Goal: Task Accomplishment & Management: Use online tool/utility

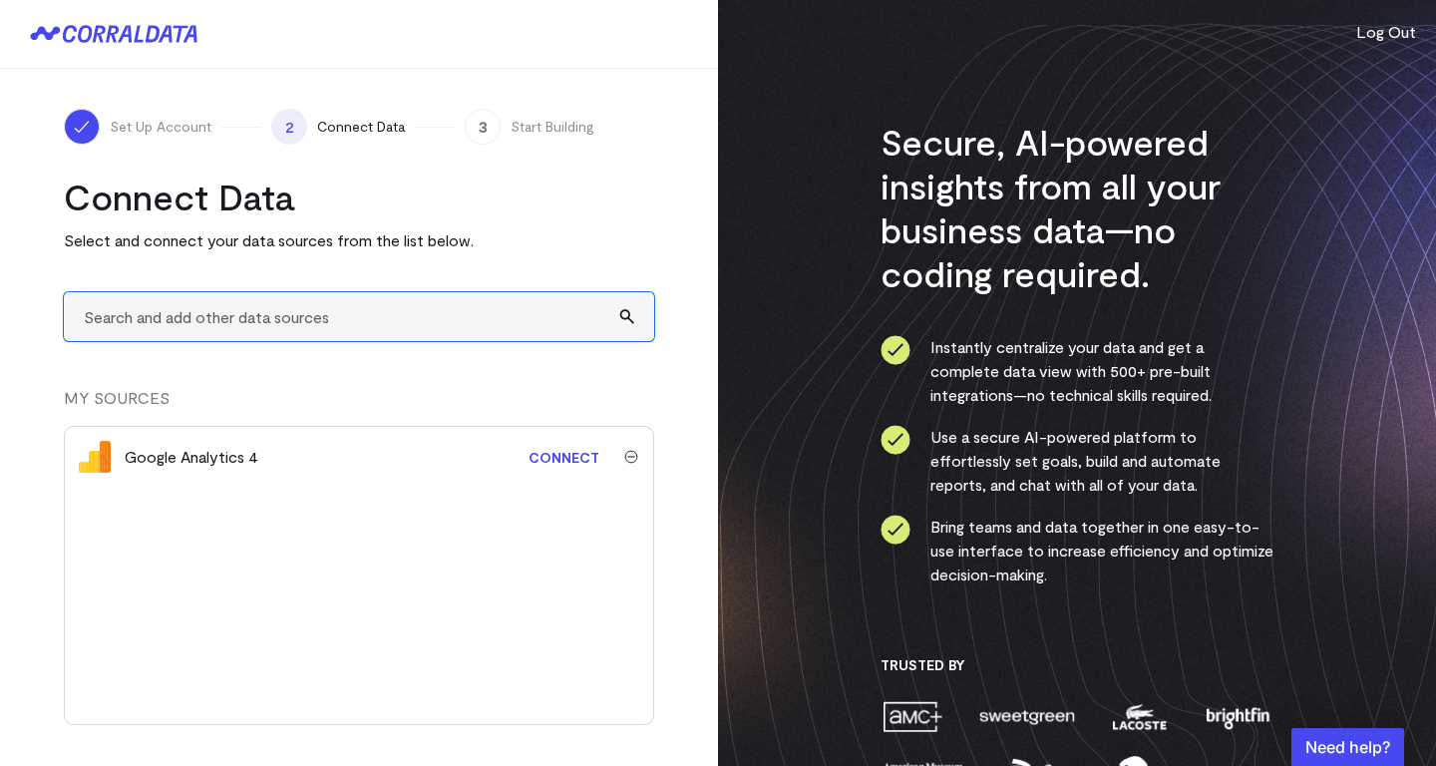
click at [388, 322] on input "text" at bounding box center [359, 316] width 590 height 49
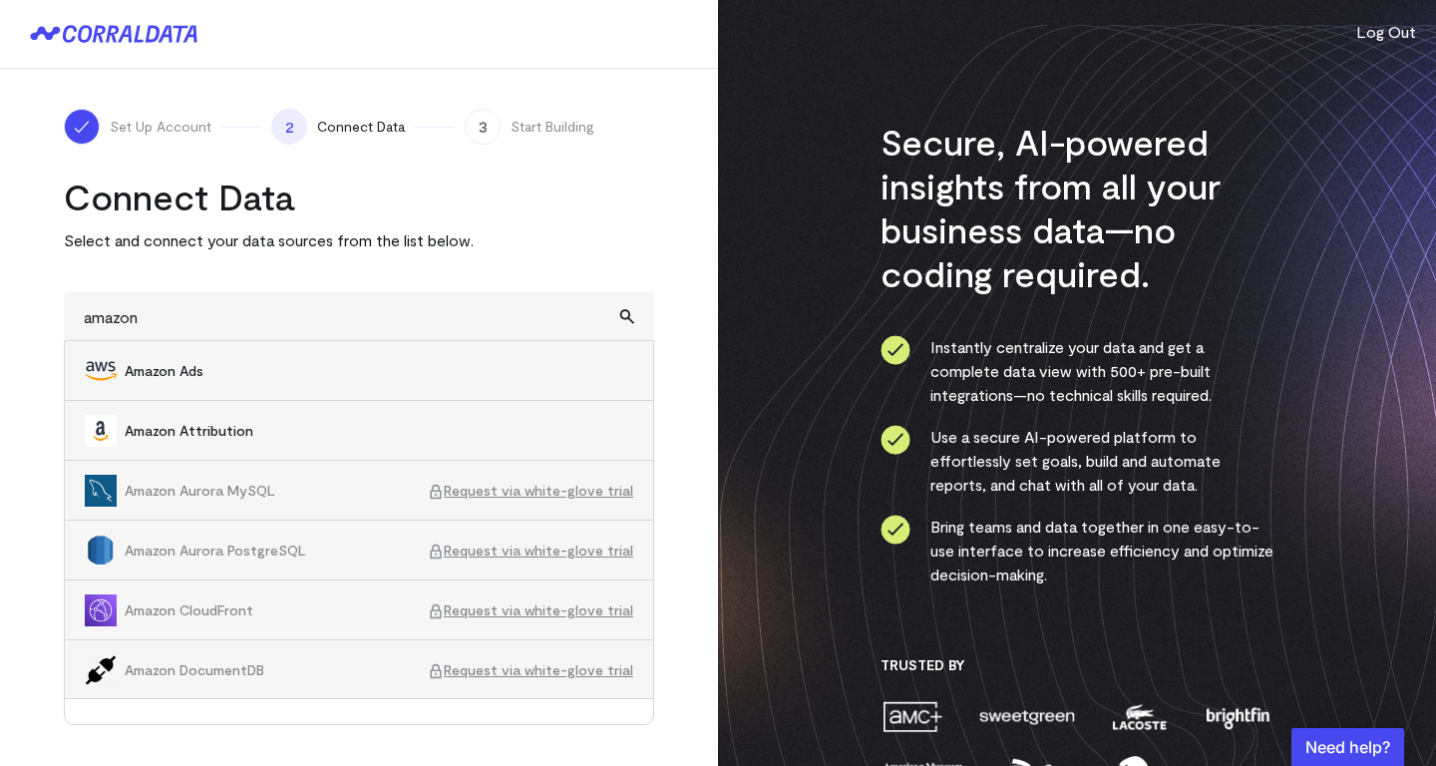
click at [303, 374] on span "Amazon Ads" at bounding box center [379, 371] width 509 height 20
type input "Amazon Ads"
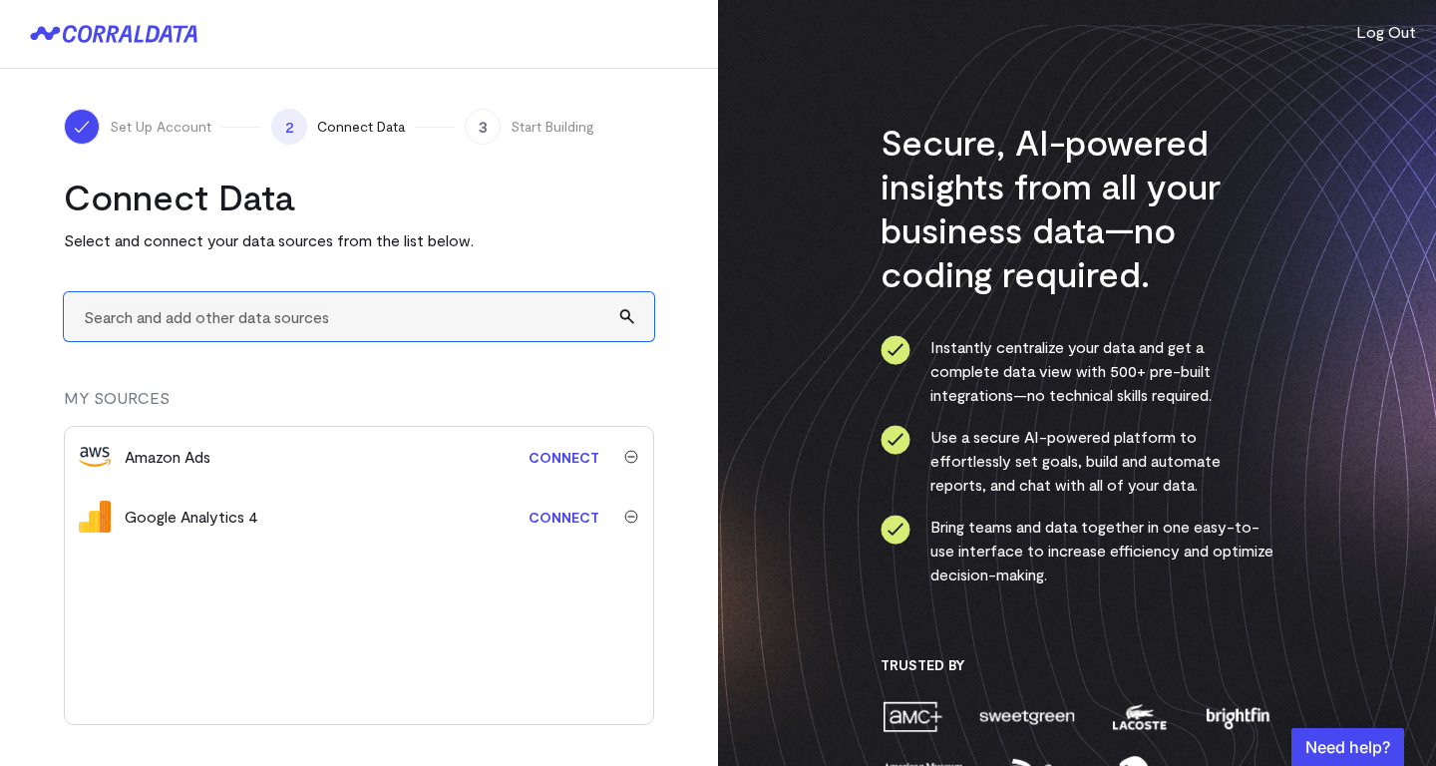
click at [335, 323] on input "text" at bounding box center [359, 316] width 590 height 49
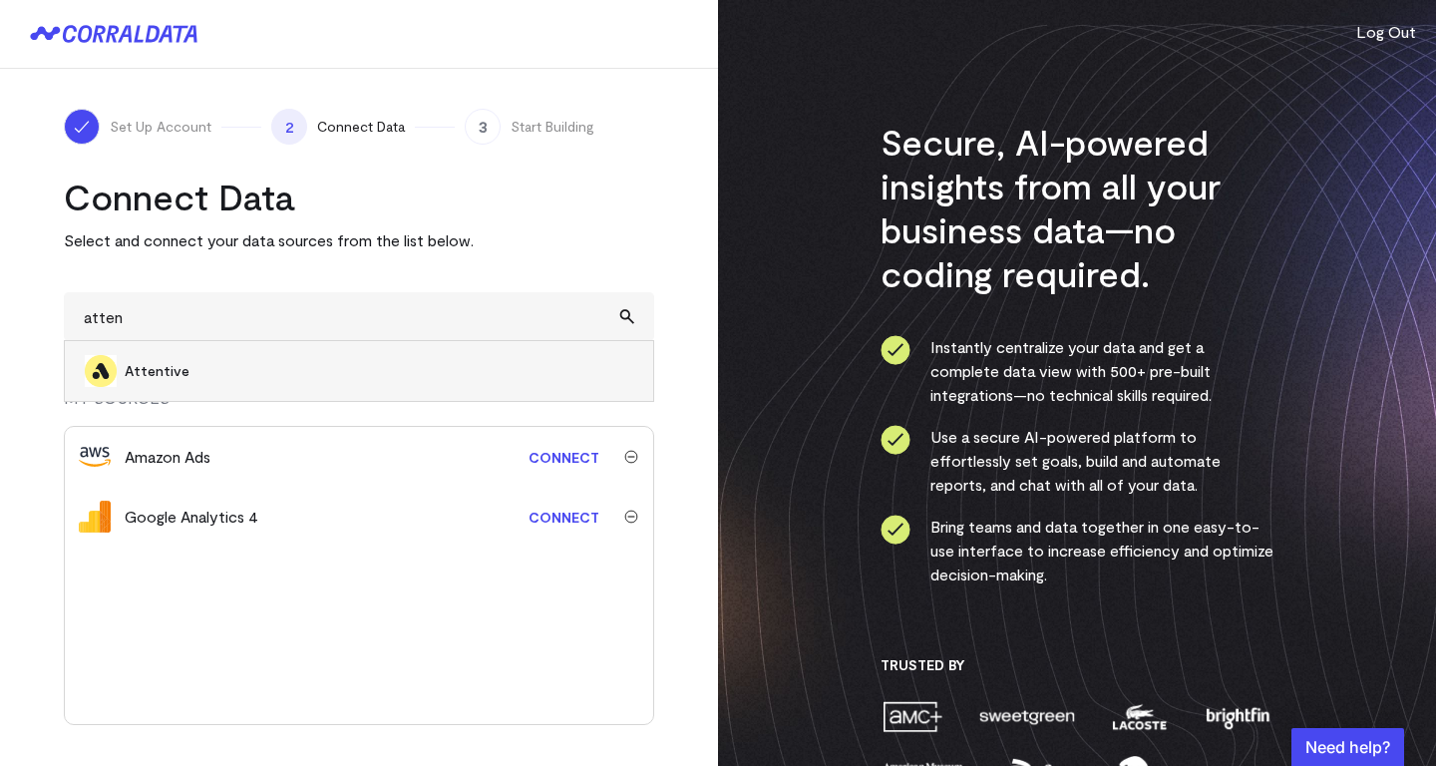
click at [290, 370] on span "Attentive" at bounding box center [379, 371] width 509 height 20
type input "Attentive"
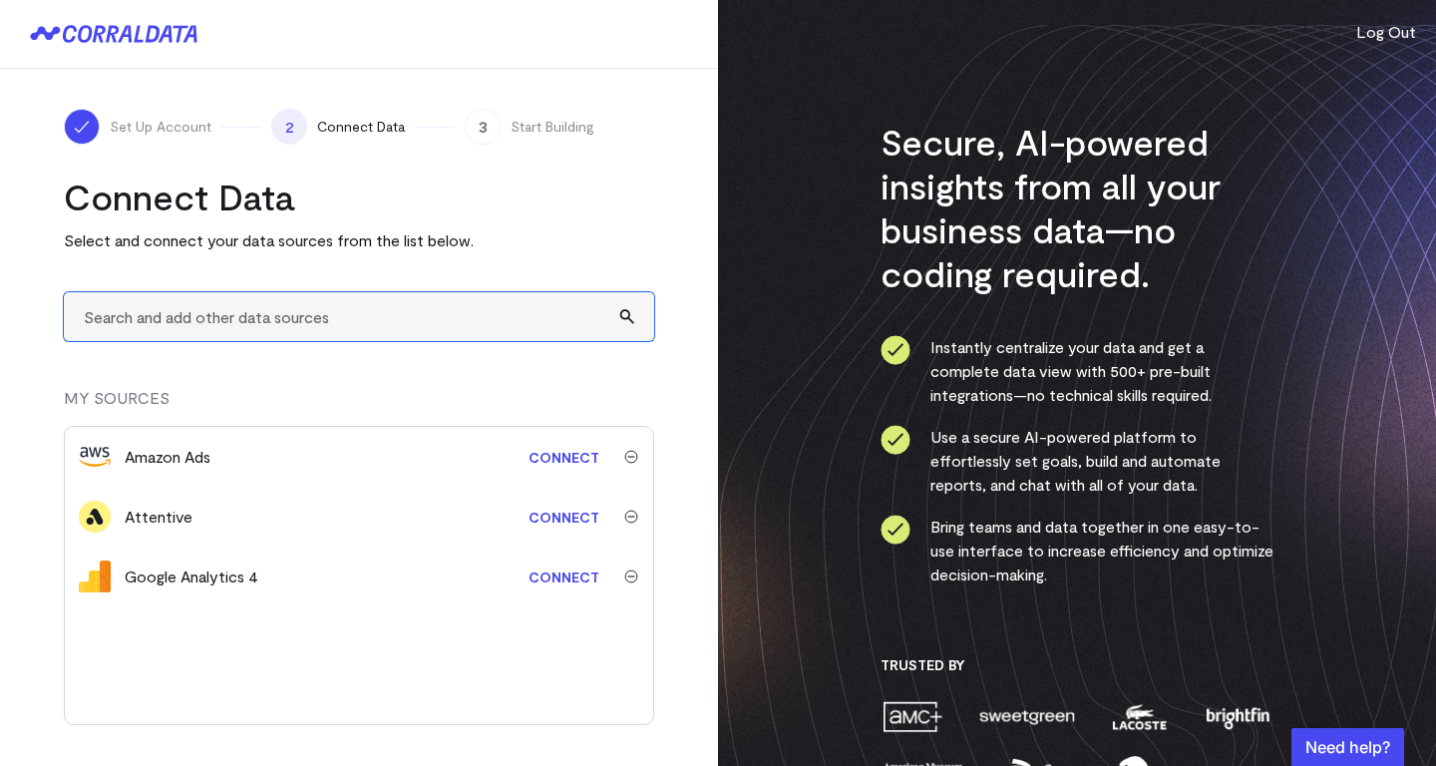
click at [337, 310] on input "text" at bounding box center [359, 316] width 590 height 49
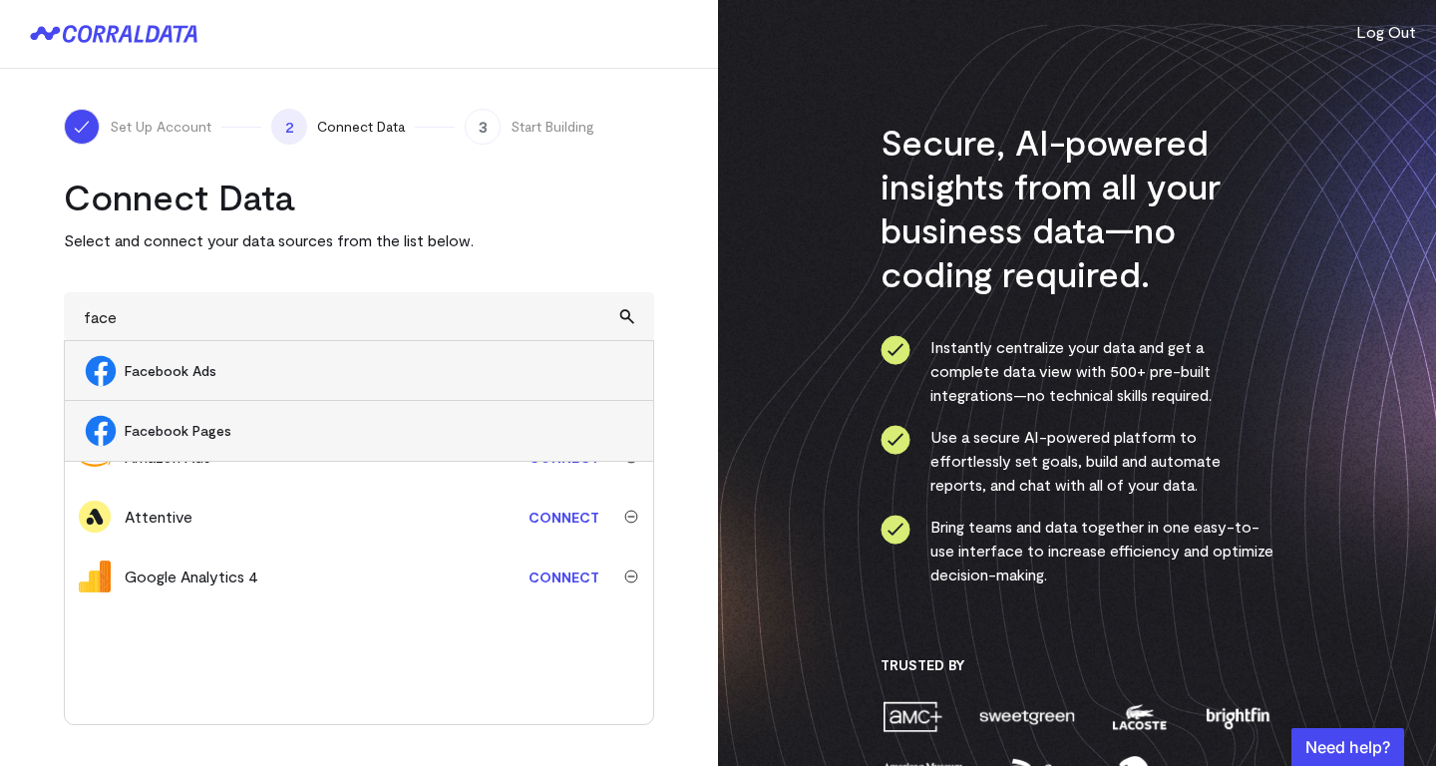
click at [263, 378] on span "Facebook Ads" at bounding box center [379, 371] width 509 height 20
type input "Facebook Ads"
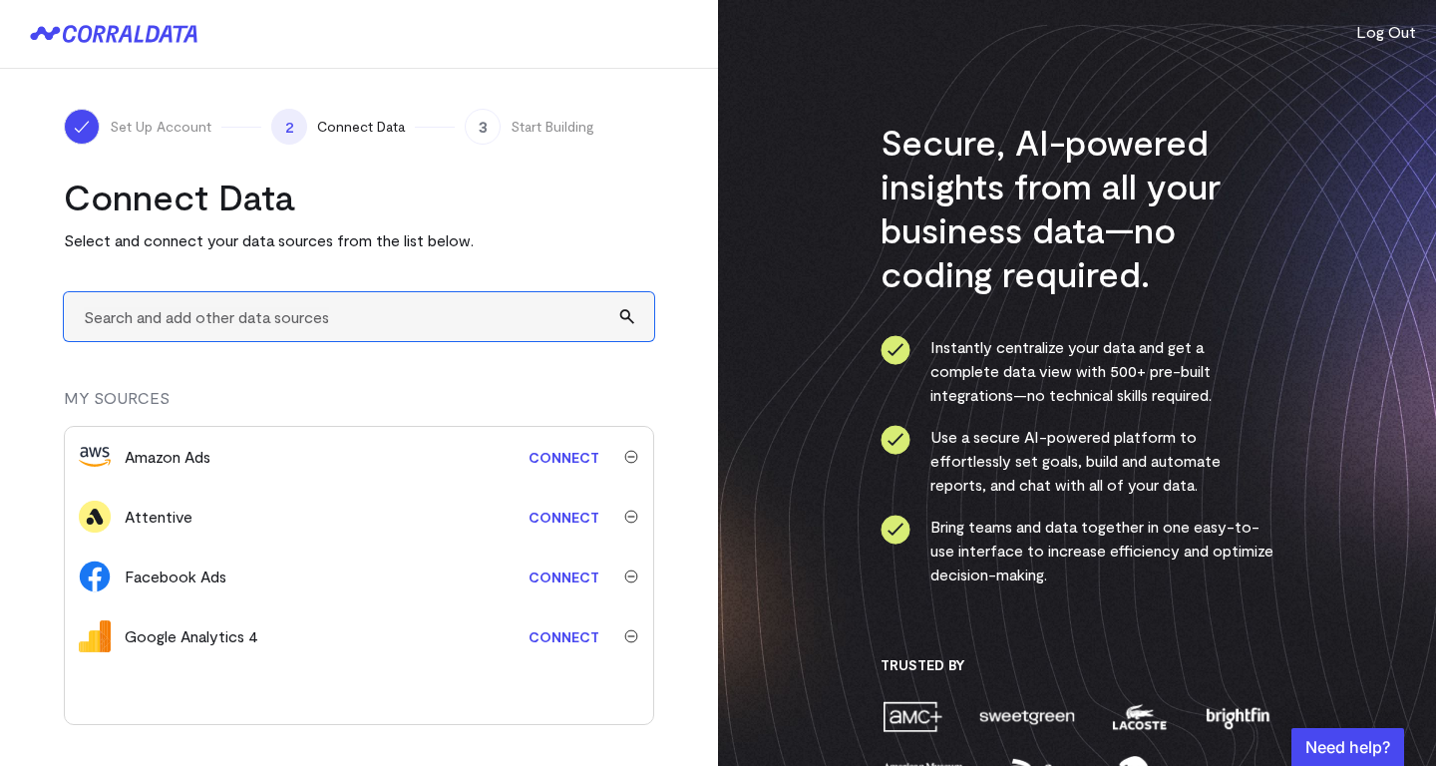
click at [336, 313] on input "text" at bounding box center [359, 316] width 590 height 49
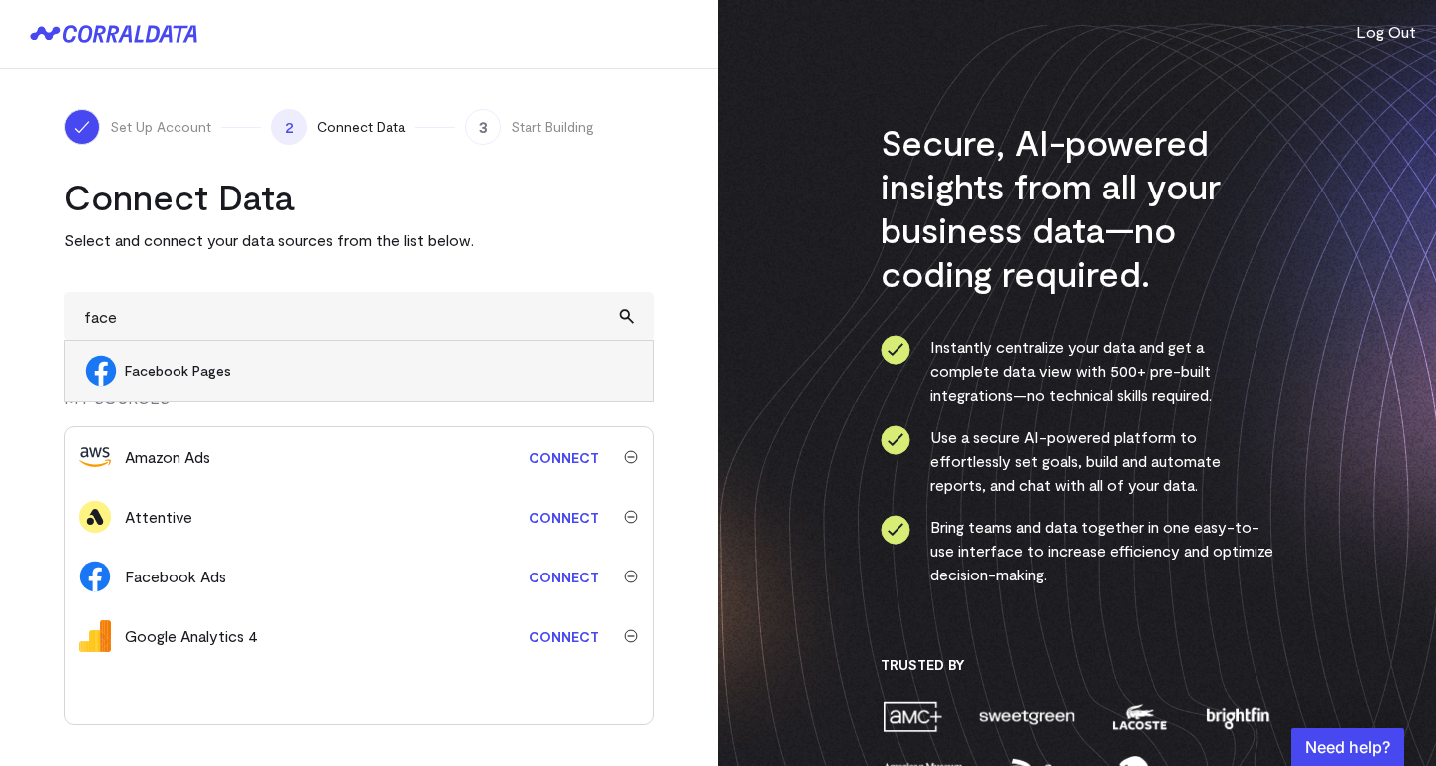
click at [287, 375] on span "Facebook Pages" at bounding box center [379, 371] width 509 height 20
type input "Facebook Pages"
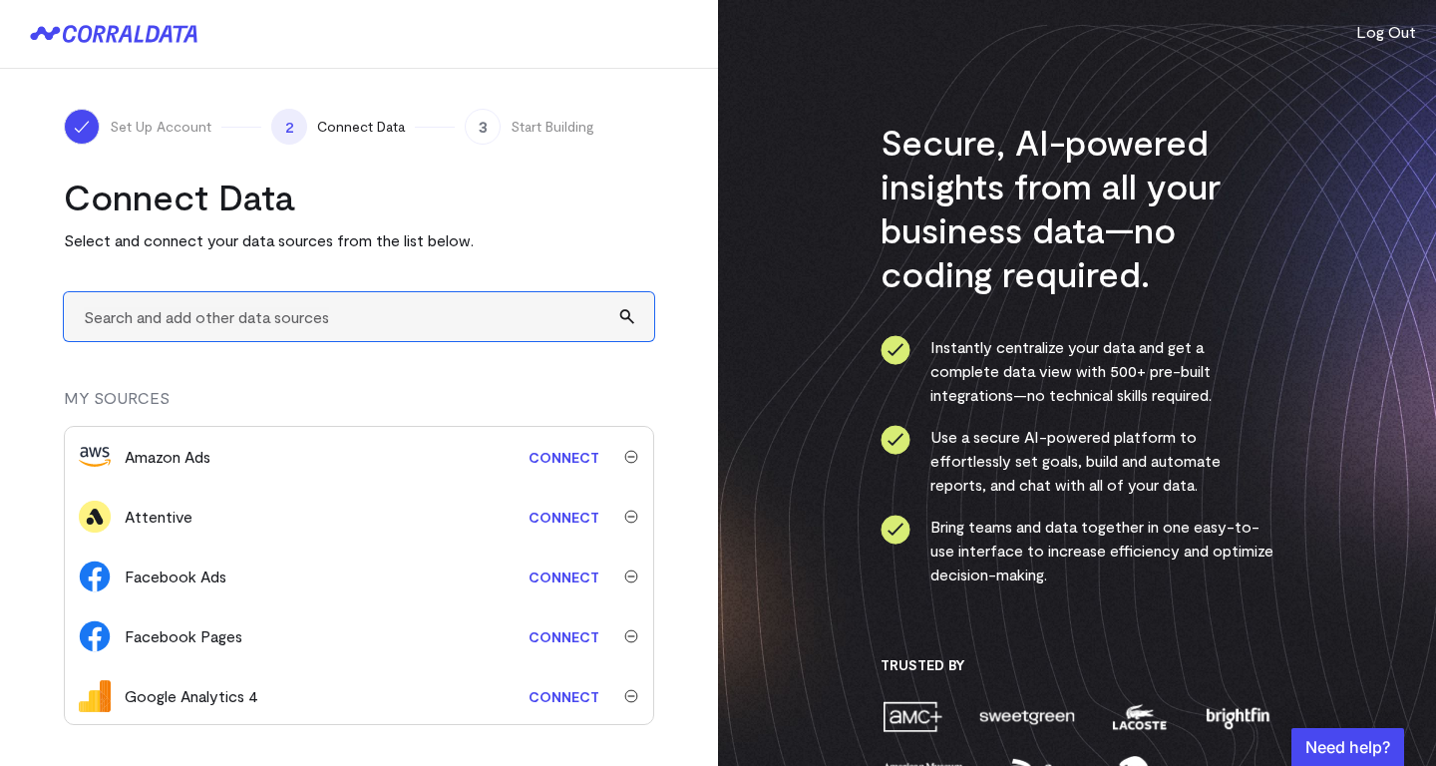
click at [323, 319] on input "text" at bounding box center [359, 316] width 590 height 49
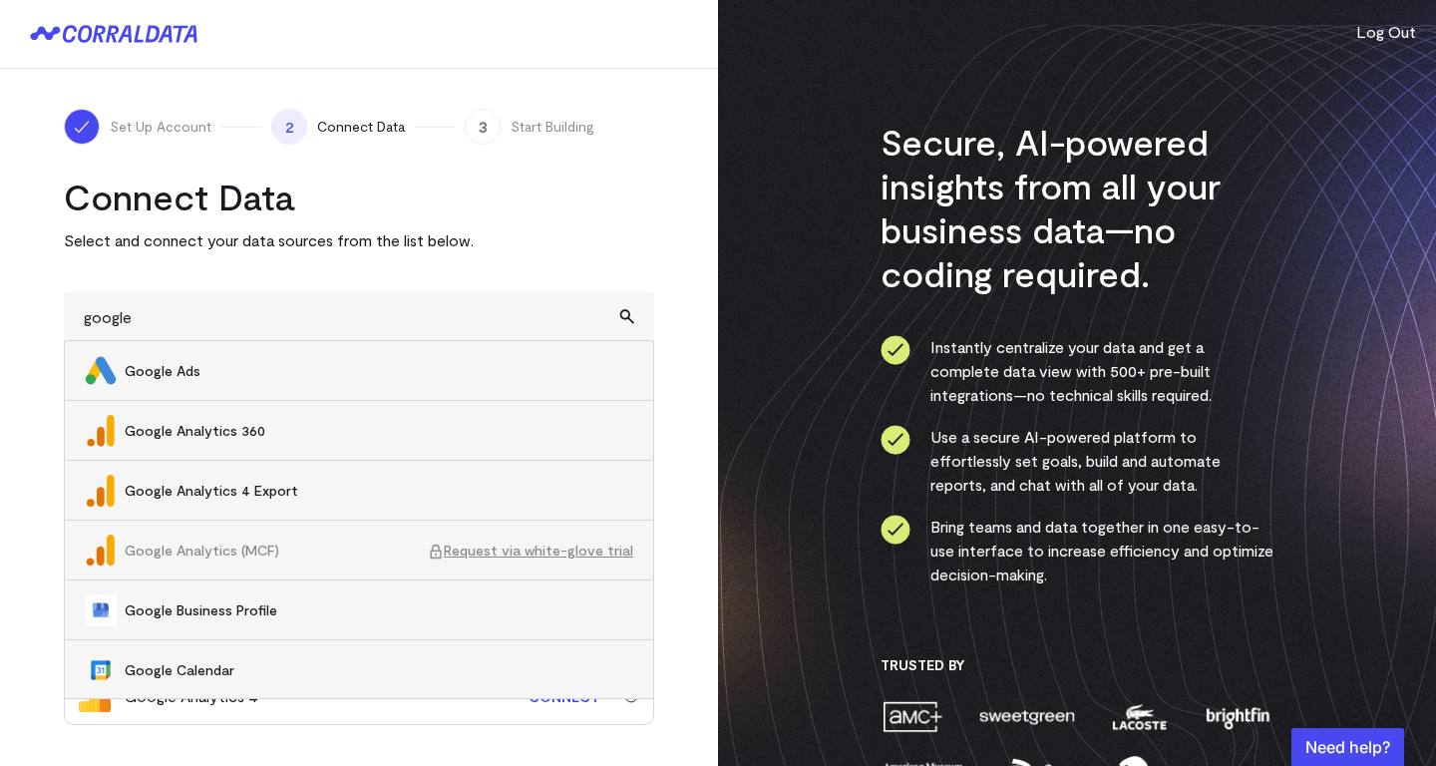
click at [301, 372] on span "Google Ads" at bounding box center [379, 371] width 509 height 20
type input "Google Ads"
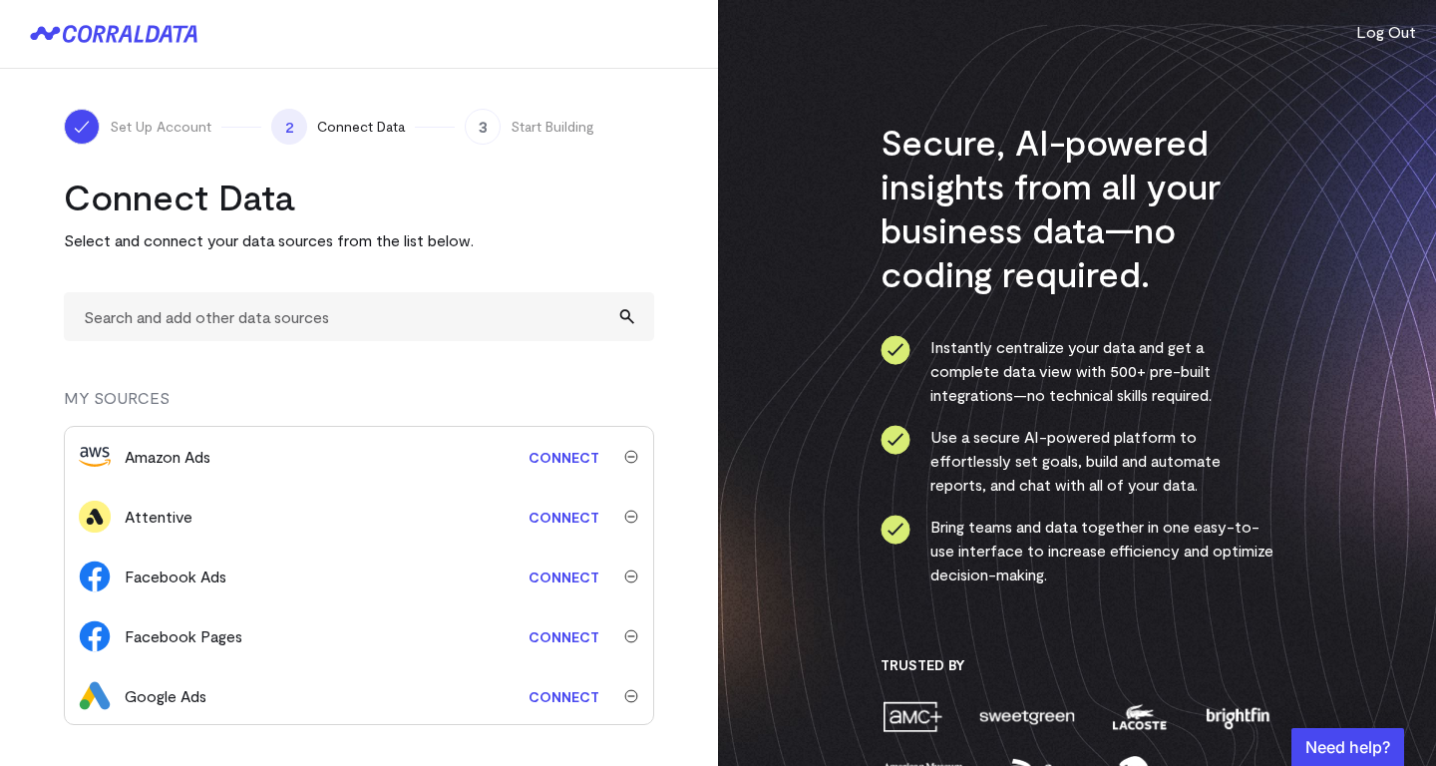
scroll to position [62, 0]
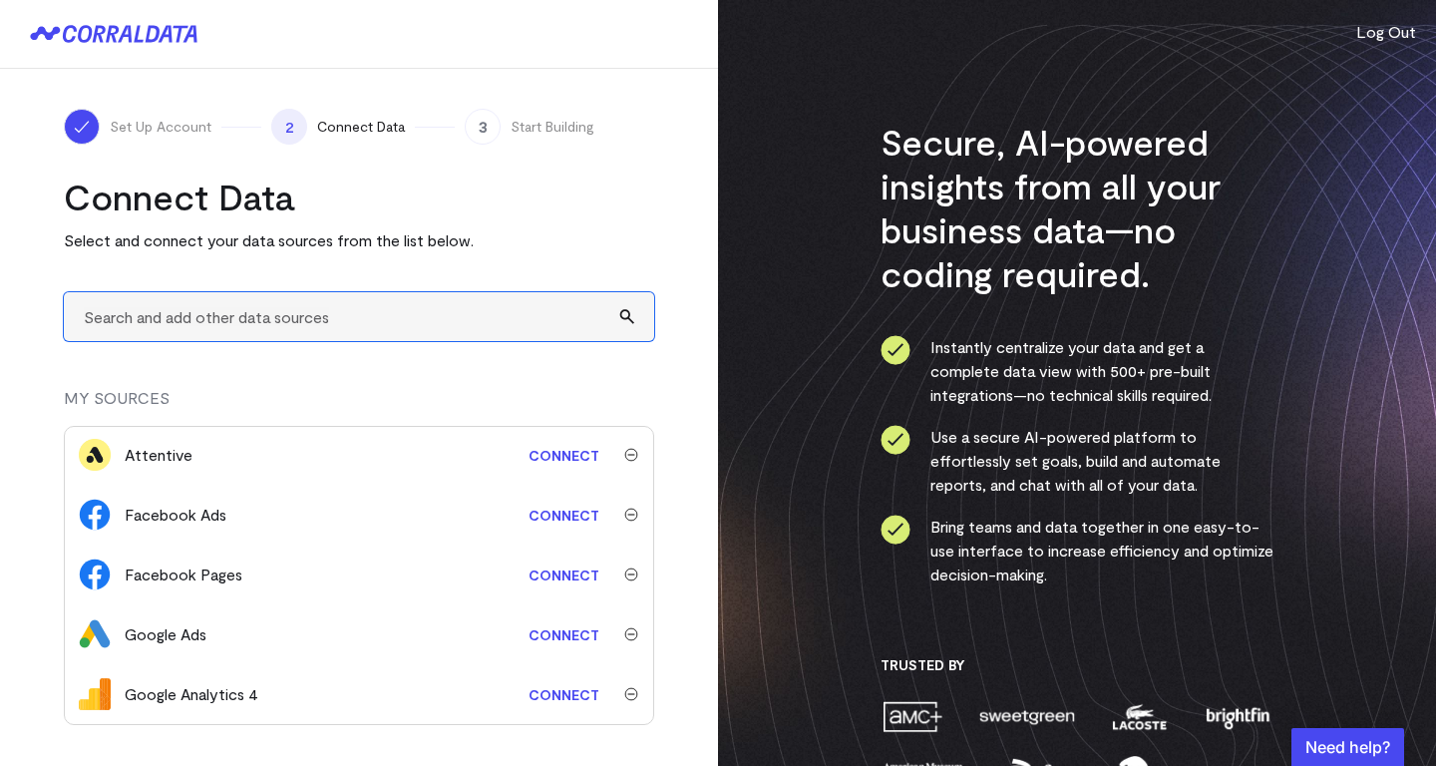
click at [383, 314] on input "text" at bounding box center [359, 316] width 590 height 49
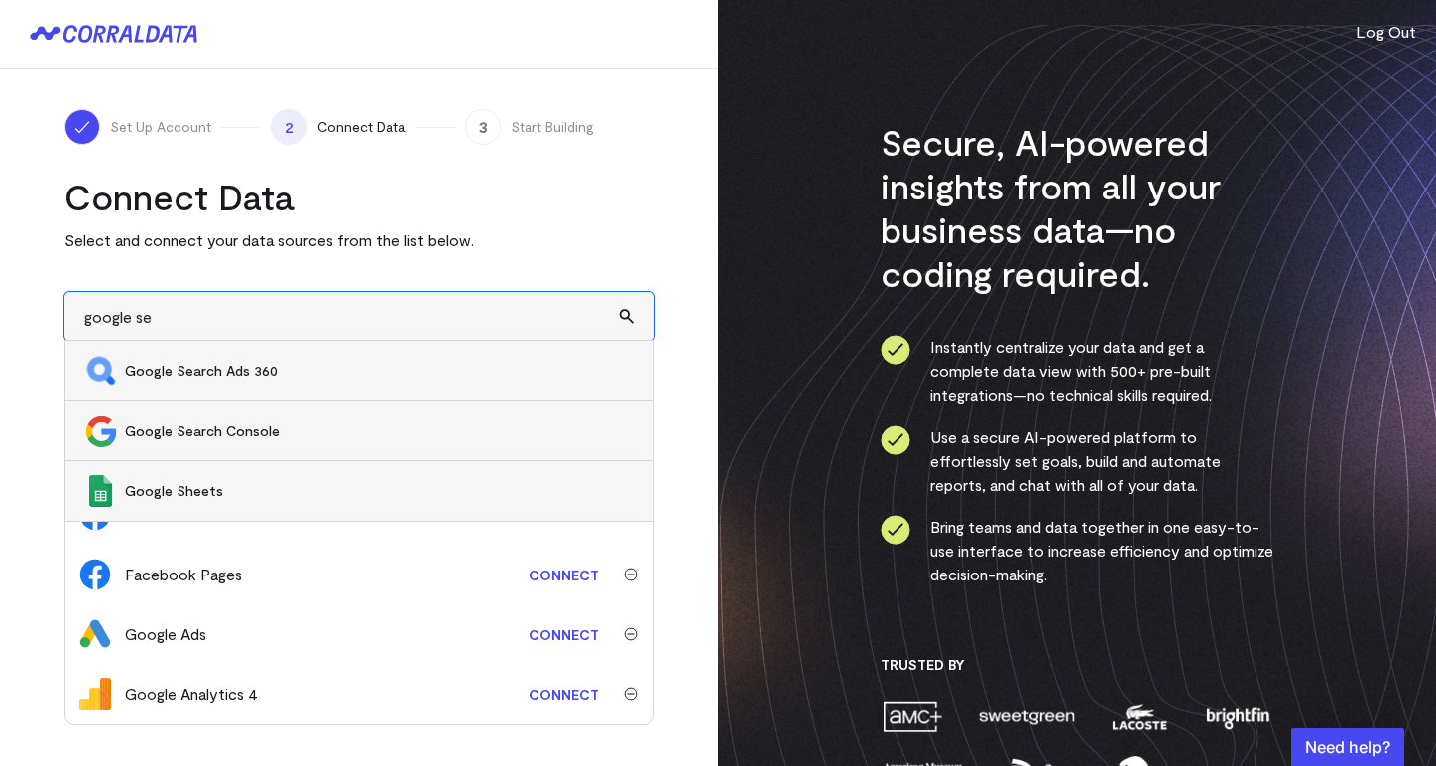
scroll to position [0, 0]
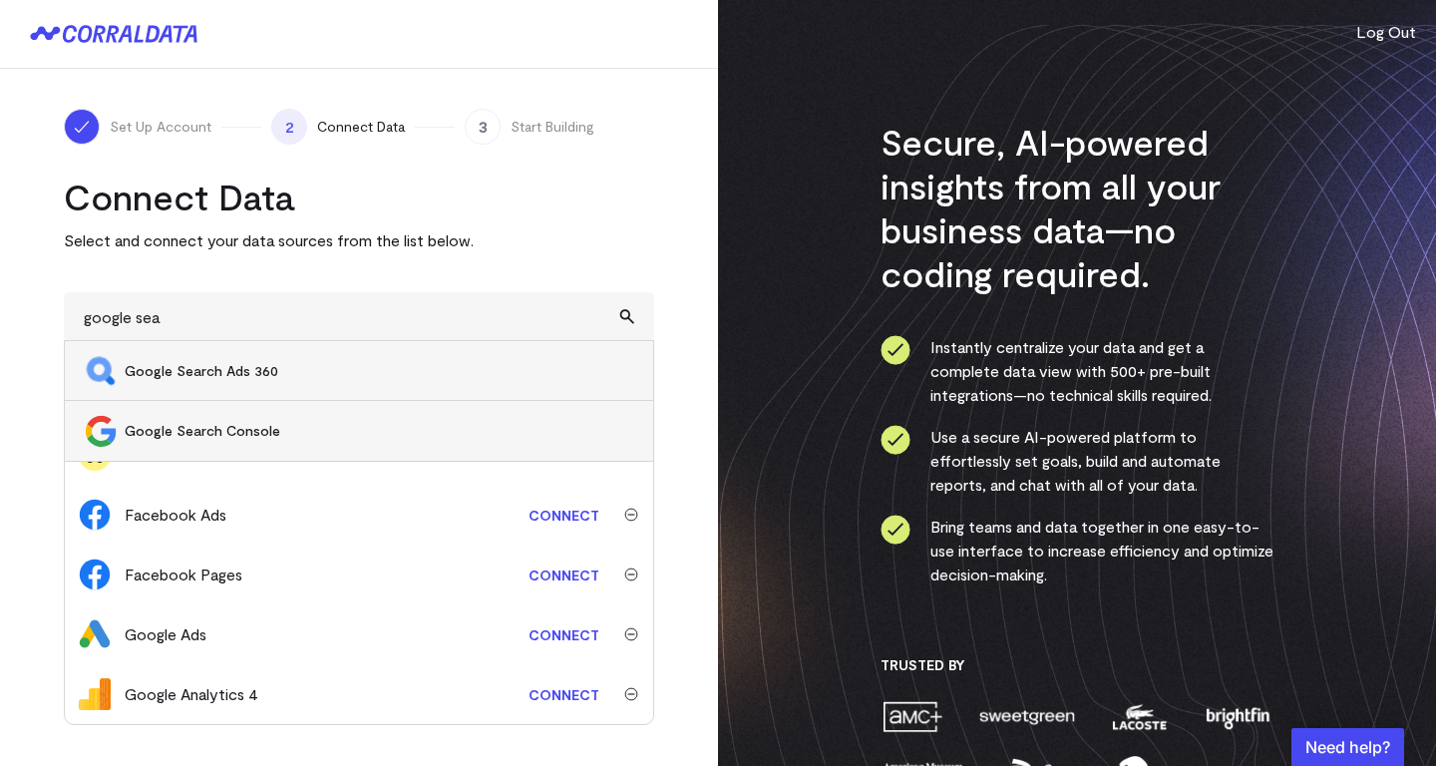
click at [269, 431] on span "Google Search Console" at bounding box center [379, 431] width 509 height 20
type input "Google Search Console"
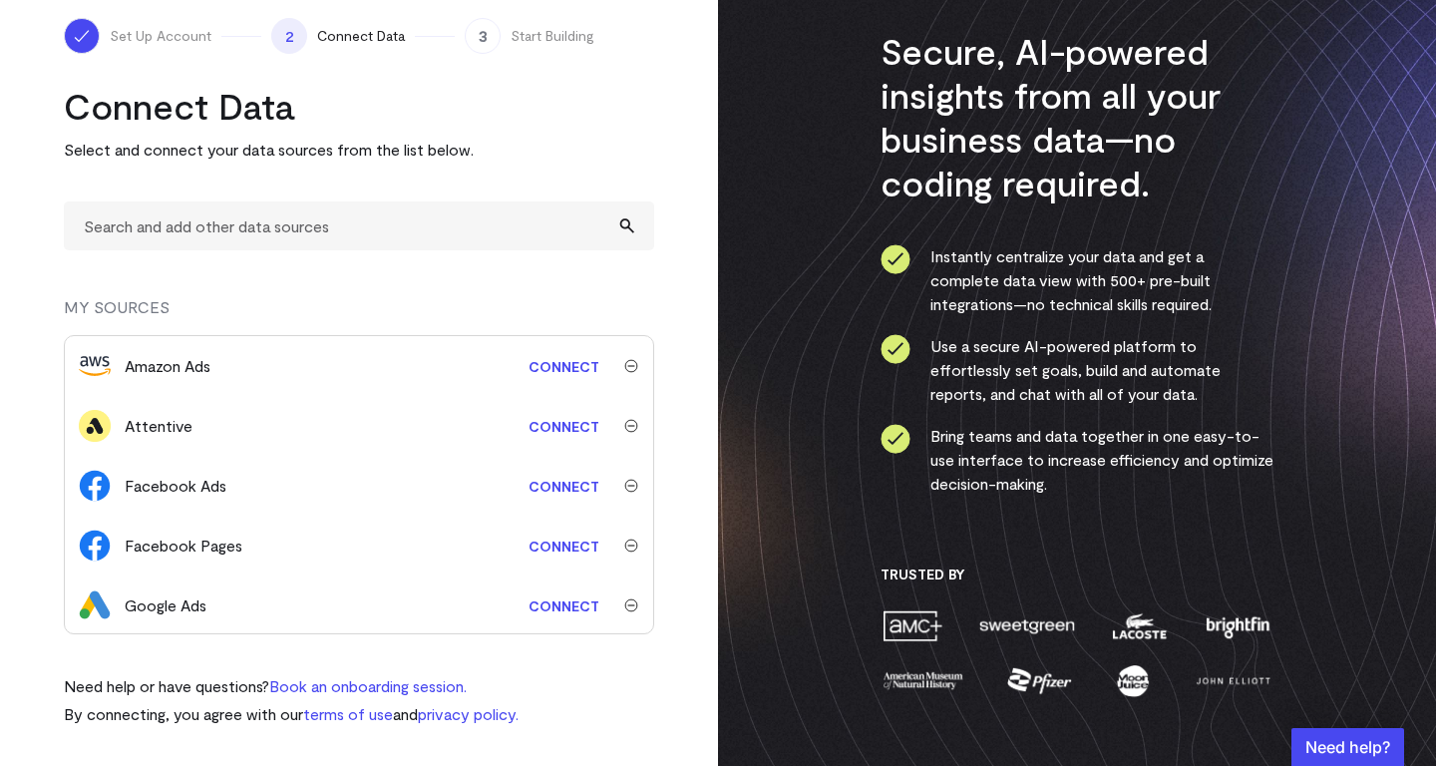
scroll to position [122, 0]
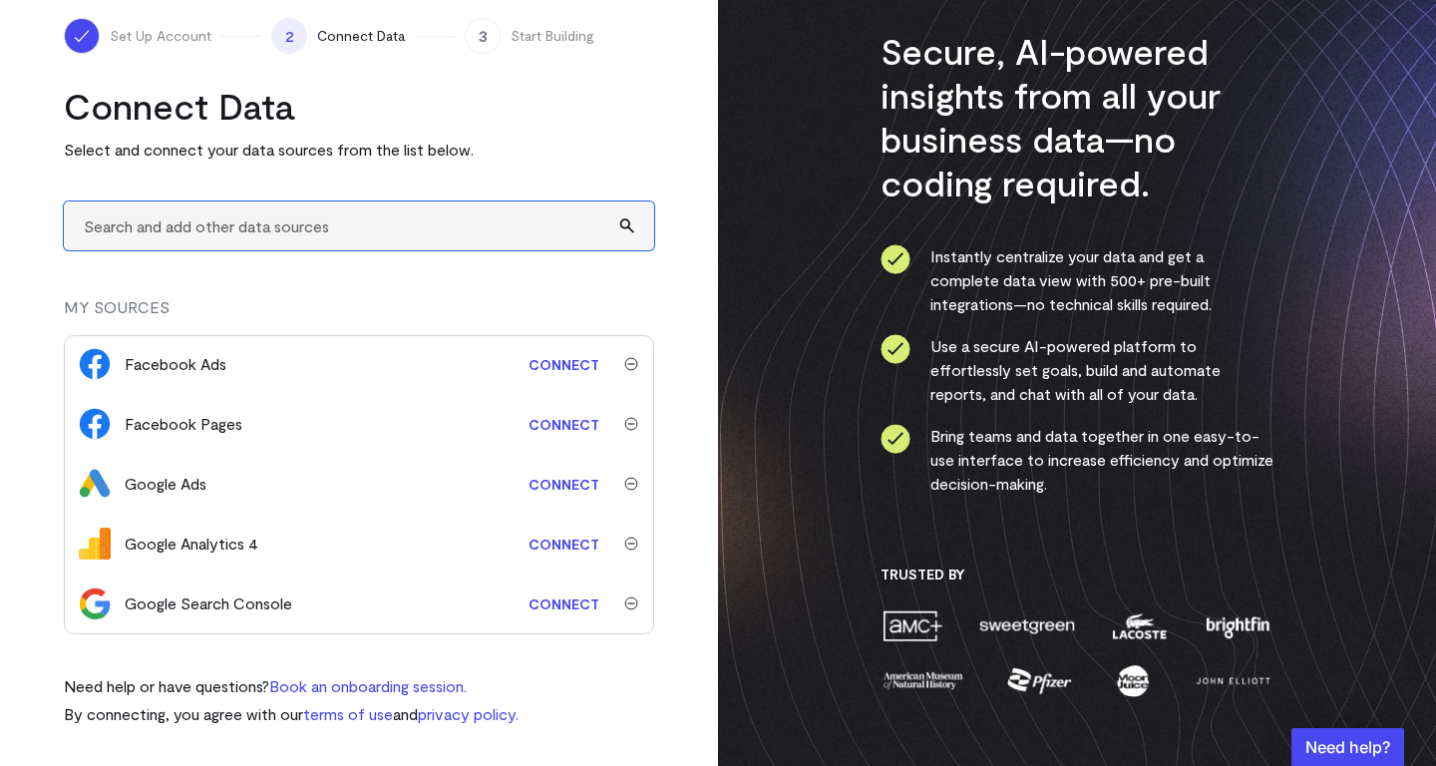
click at [339, 225] on input "text" at bounding box center [359, 225] width 590 height 49
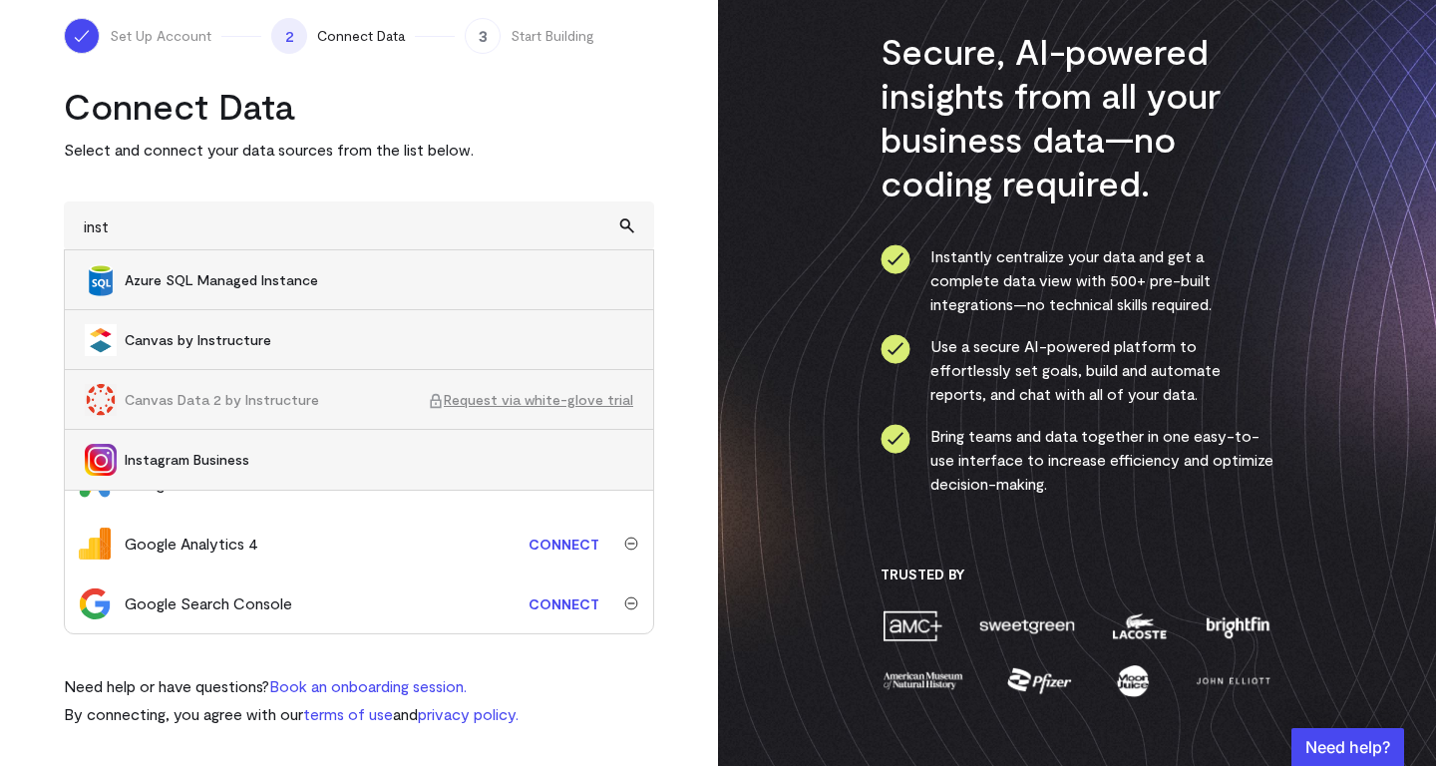
click at [245, 475] on li "Instagram Business" at bounding box center [359, 460] width 588 height 60
type input "Instagram Business"
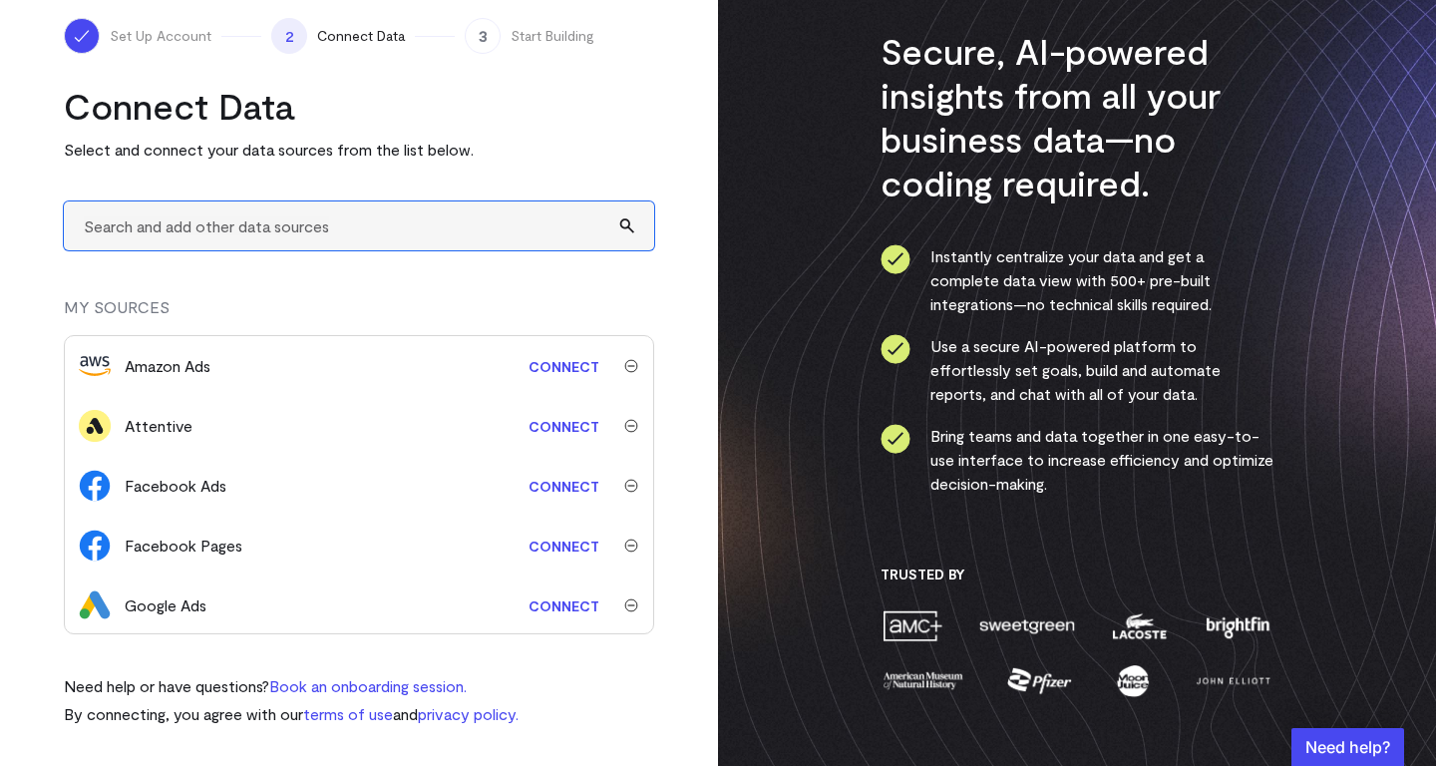
click at [347, 223] on input "text" at bounding box center [359, 225] width 590 height 49
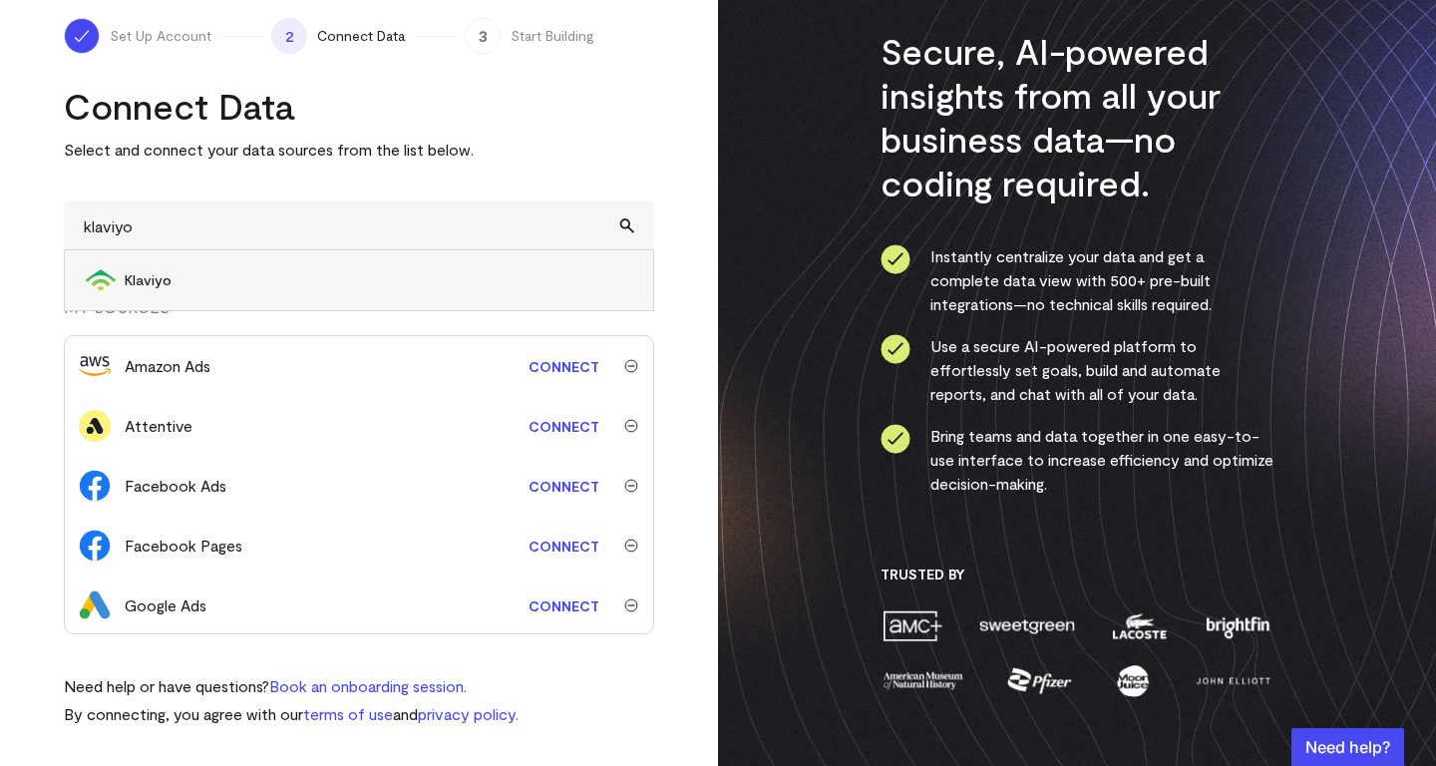
click at [265, 282] on span "Klaviyo" at bounding box center [379, 280] width 509 height 20
type input "Klaviyo"
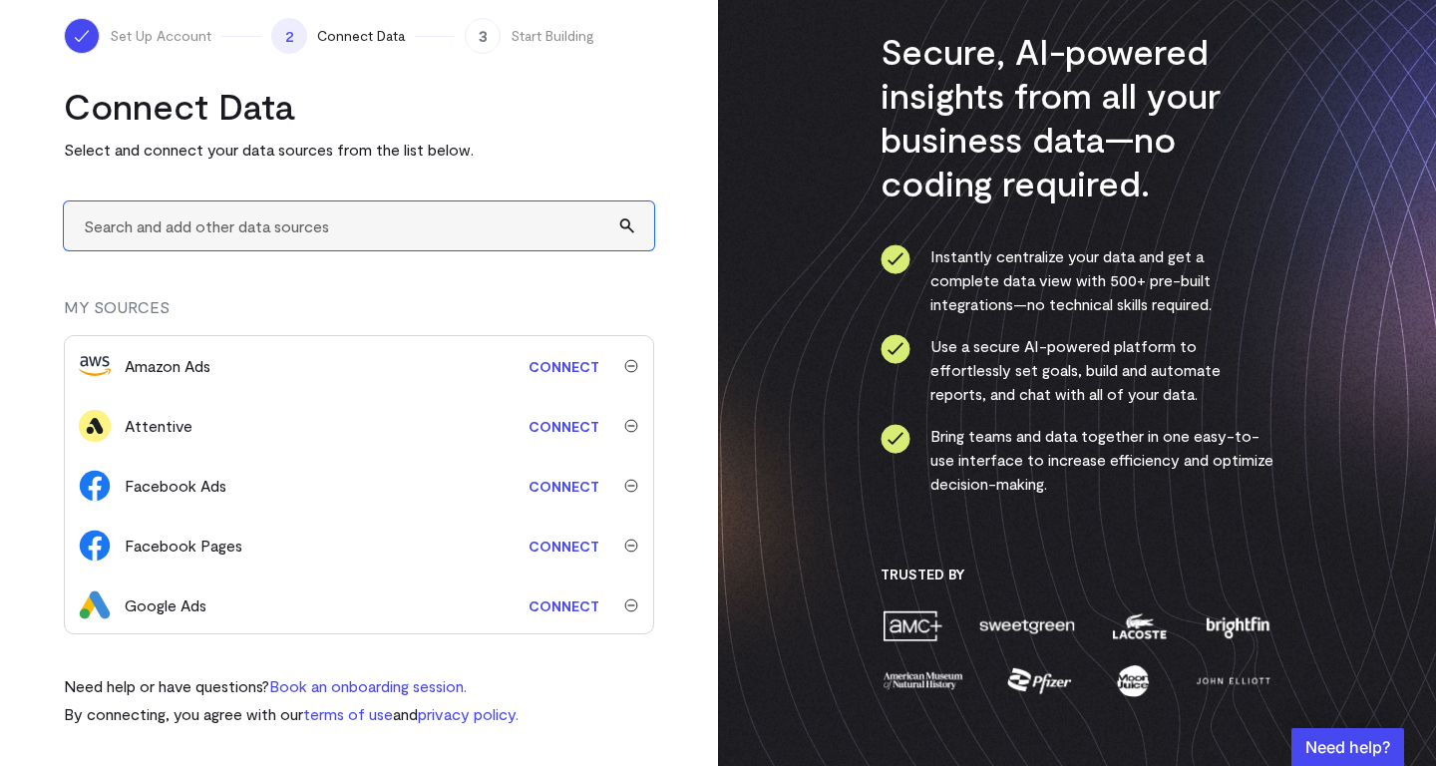
click at [337, 225] on input "text" at bounding box center [359, 225] width 590 height 49
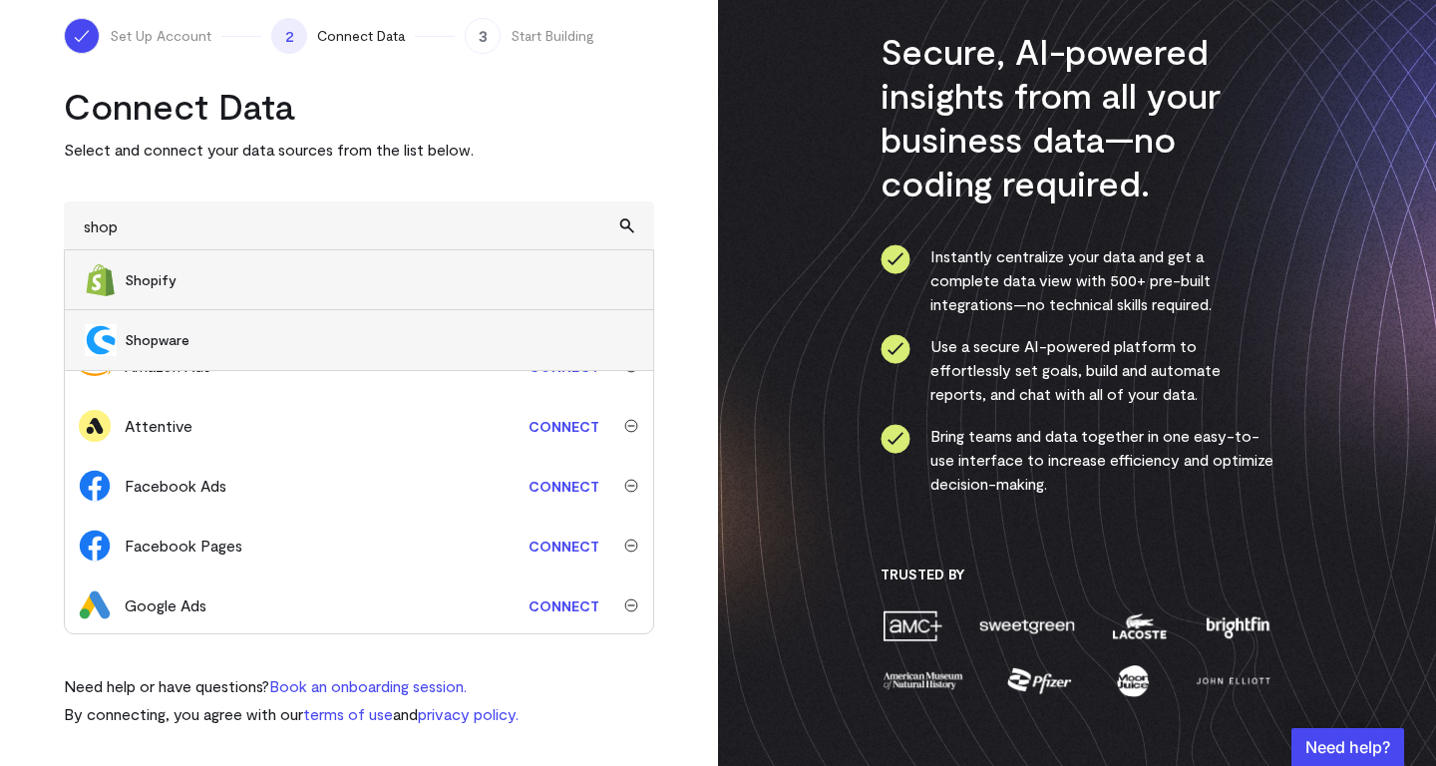
click at [292, 277] on span "Shopify" at bounding box center [379, 280] width 509 height 20
type input "Shopify"
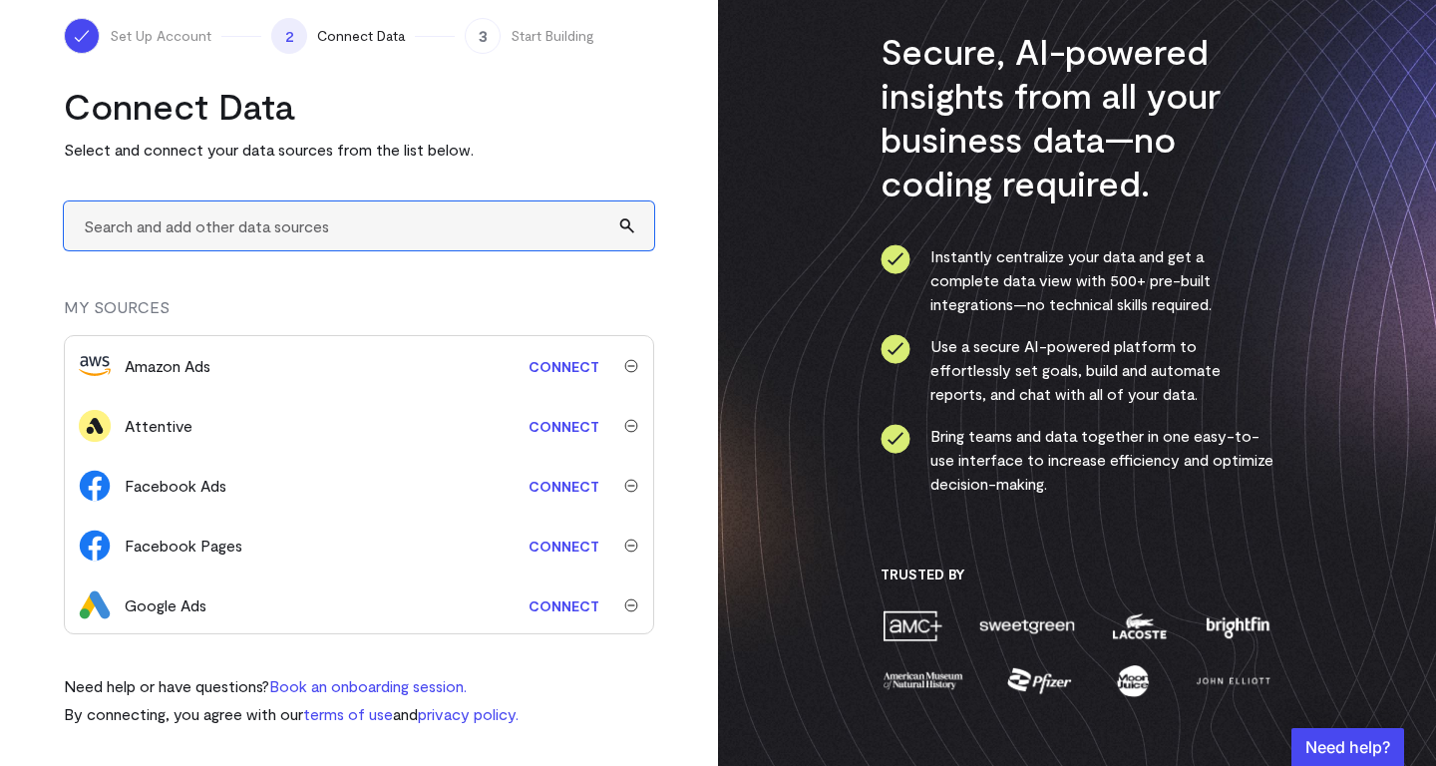
click at [390, 223] on input "text" at bounding box center [359, 225] width 590 height 49
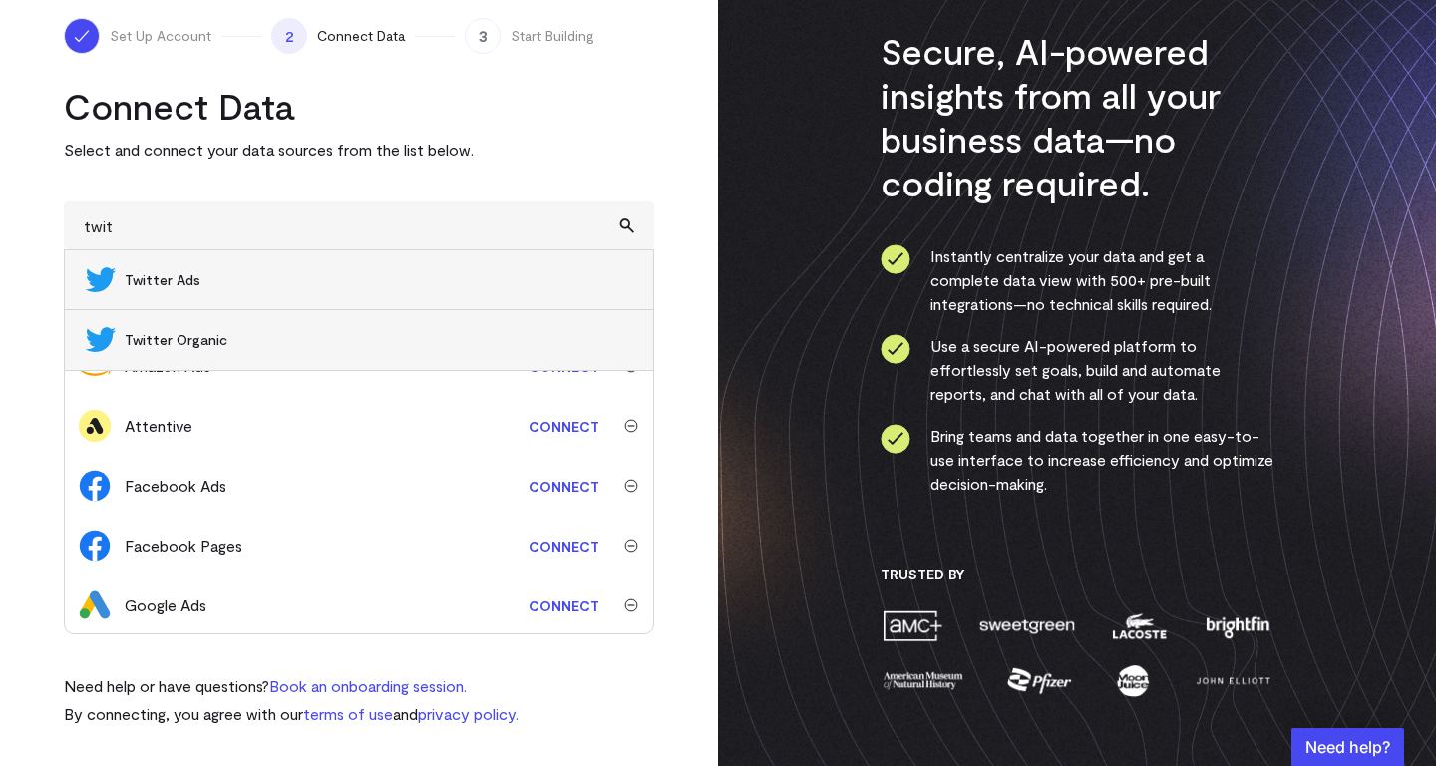
click at [221, 346] on span "Twitter Organic" at bounding box center [379, 340] width 509 height 20
type input "Twitter Organic"
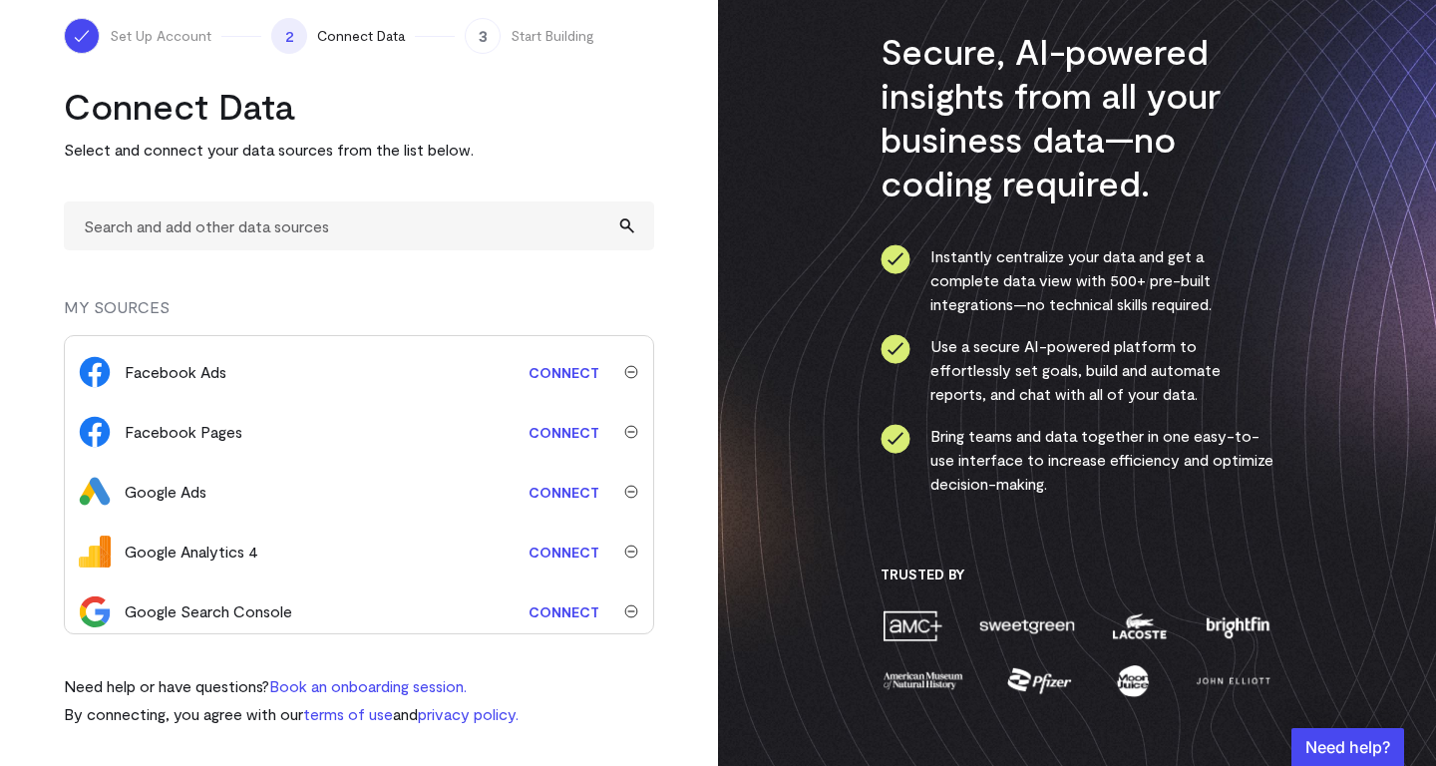
scroll to position [361, 0]
